Goal: Connect with others: Connect with other users

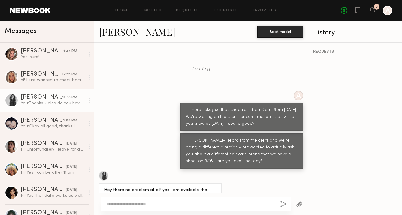
scroll to position [344, 0]
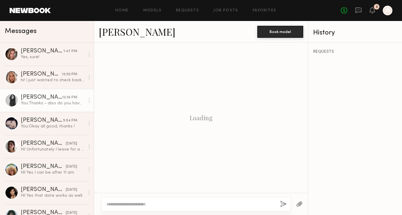
scroll to position [480, 0]
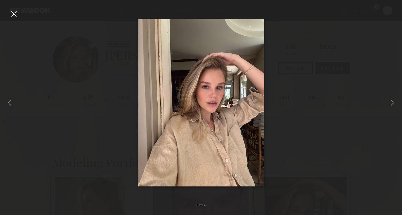
scroll to position [86, 0]
click at [13, 15] on div at bounding box center [14, 14] width 10 height 10
